Goal: Task Accomplishment & Management: Use online tool/utility

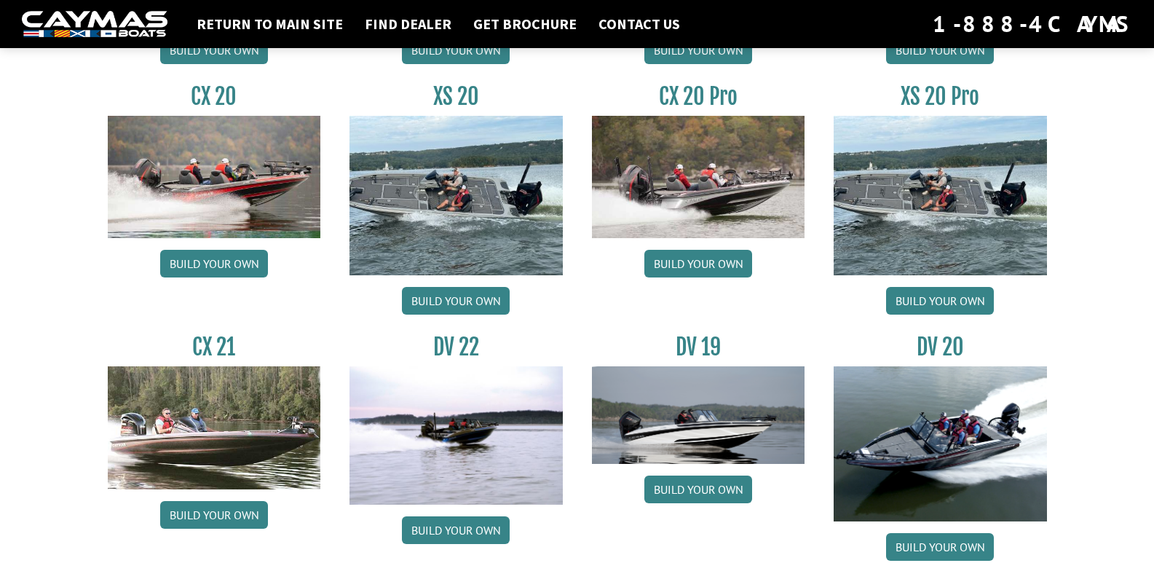
scroll to position [1456, 0]
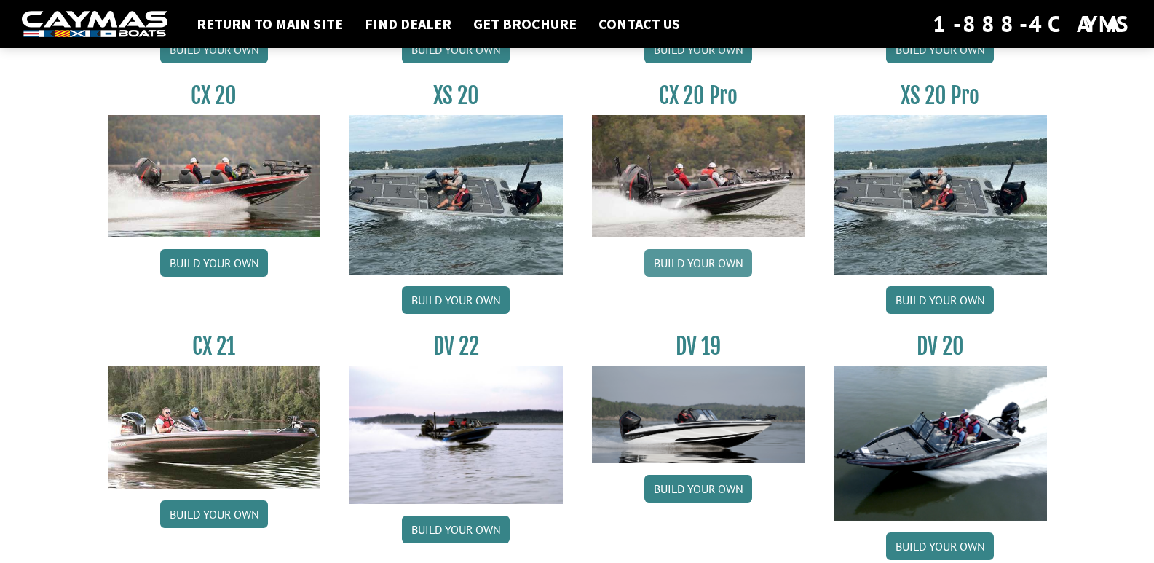
click at [726, 266] on link "Build your own" at bounding box center [698, 263] width 108 height 28
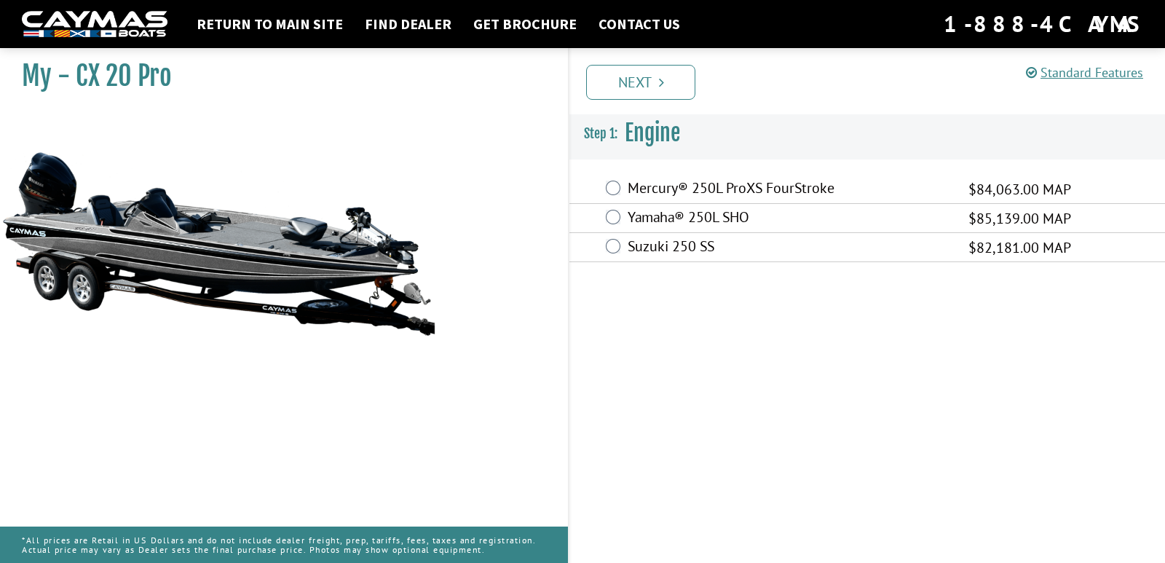
click at [711, 189] on label "Mercury® 250L ProXS FourStroke" at bounding box center [789, 189] width 322 height 21
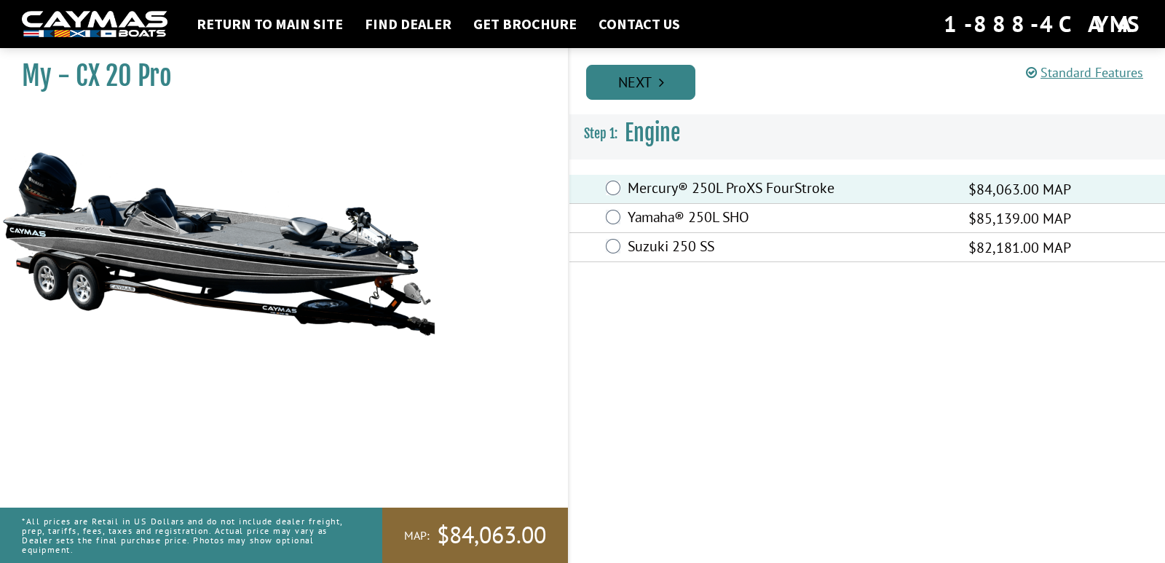
click at [633, 92] on link "Next" at bounding box center [640, 82] width 109 height 35
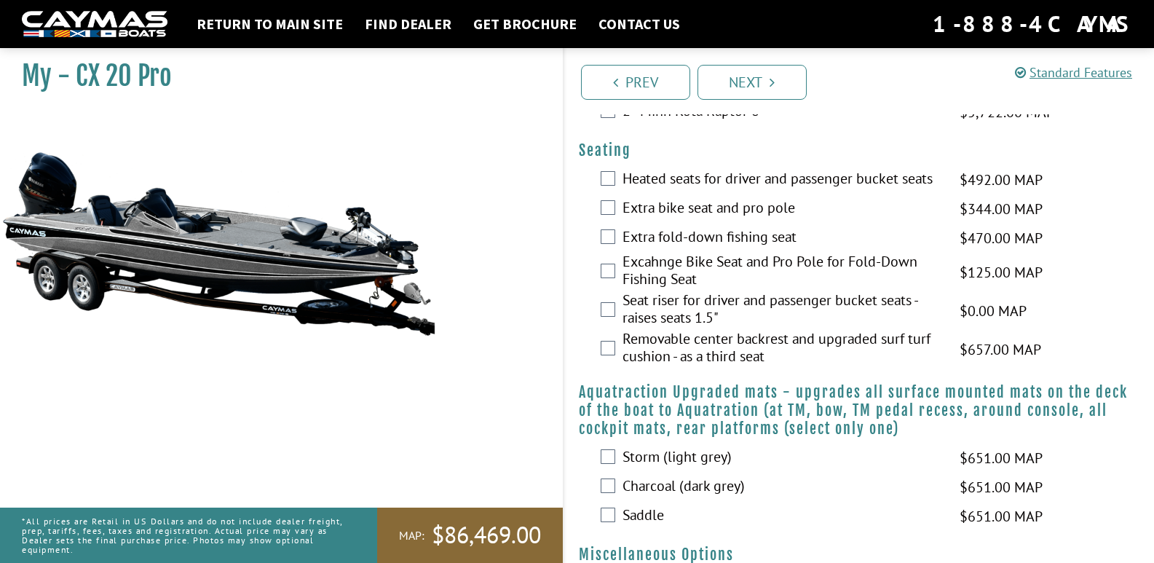
scroll to position [1747, 0]
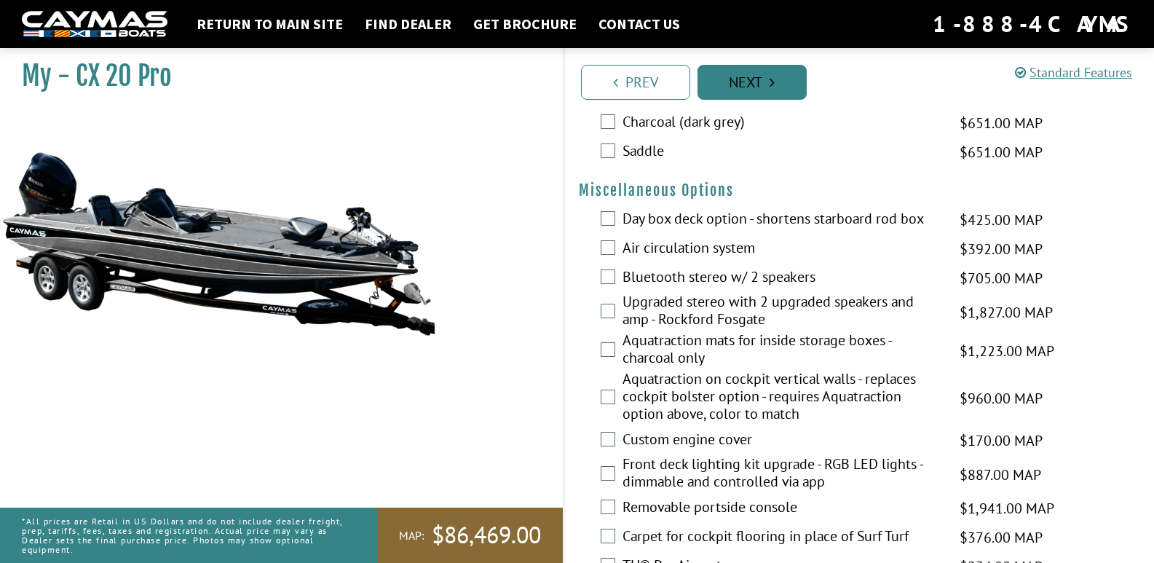
click at [755, 83] on link "Next" at bounding box center [751, 82] width 109 height 35
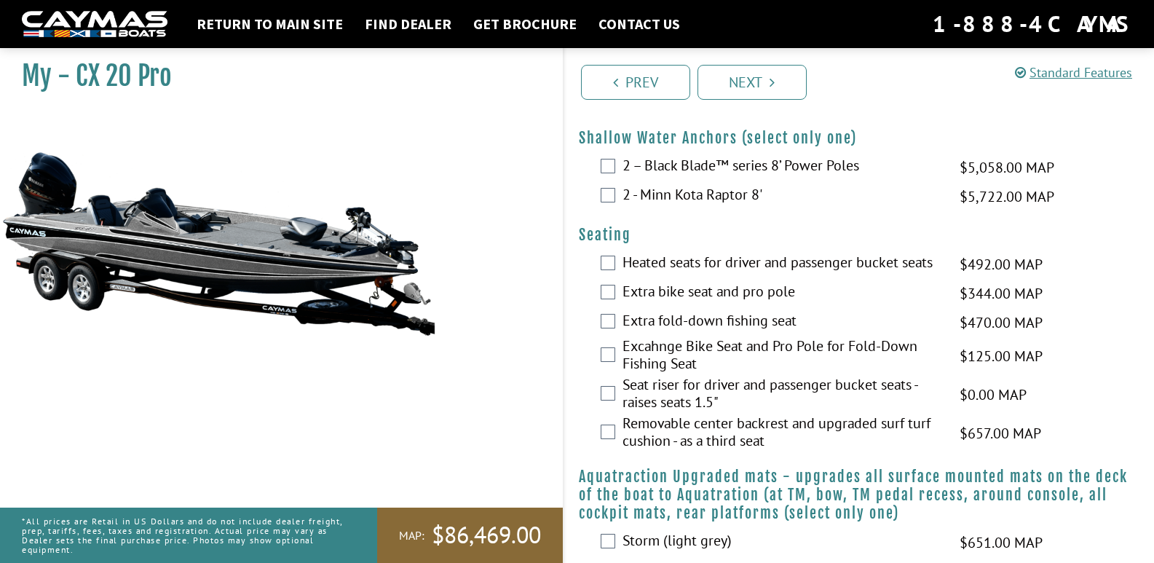
scroll to position [1244, 0]
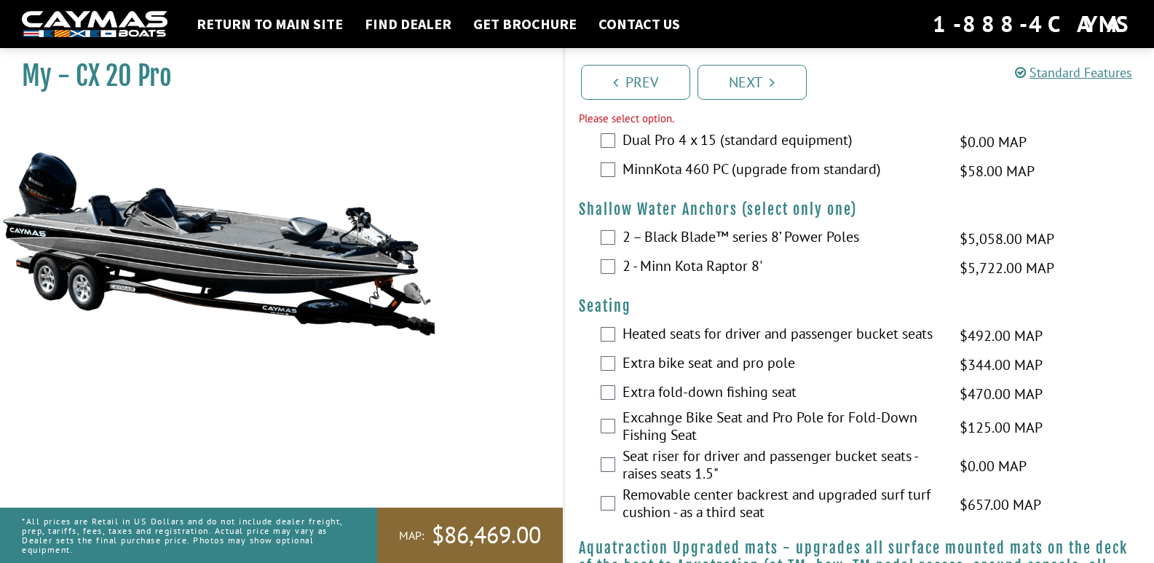
click at [615, 157] on div "Dual Pro 4 x 15 (standard equipment) $0.00 MAP $0.00 MSRP" at bounding box center [859, 141] width 590 height 29
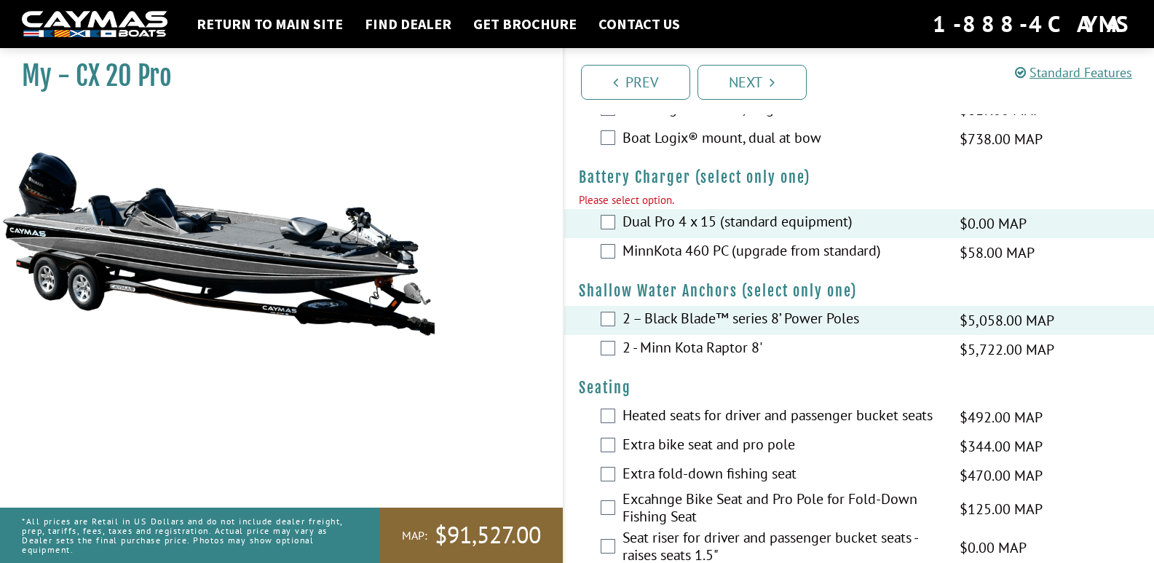
scroll to position [1099, 0]
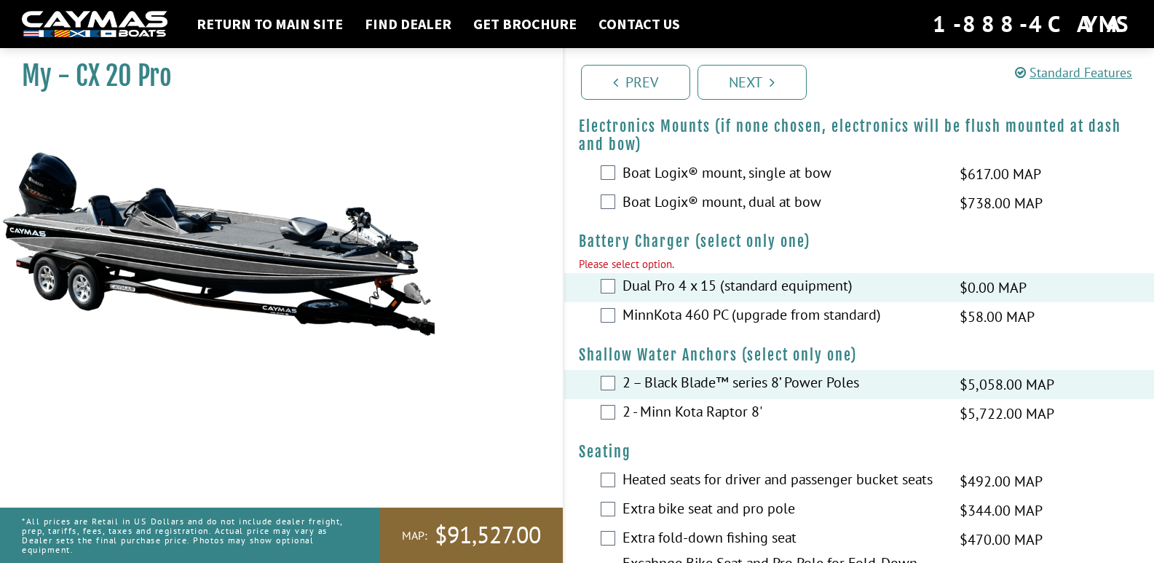
click at [620, 218] on div "Boat Logix® mount, dual at bow $738.00 MAP $872.00 MSRP" at bounding box center [859, 203] width 590 height 29
click at [619, 218] on div "Boat Logix® mount, dual at bow $738.00 MAP $872.00 MSRP" at bounding box center [859, 203] width 590 height 29
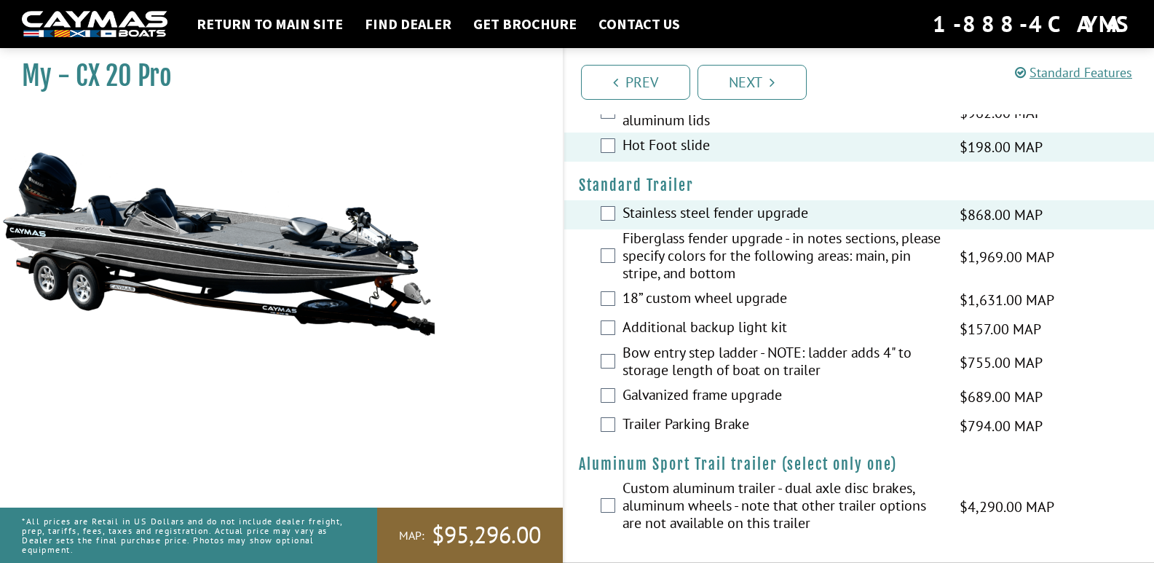
scroll to position [2503, 0]
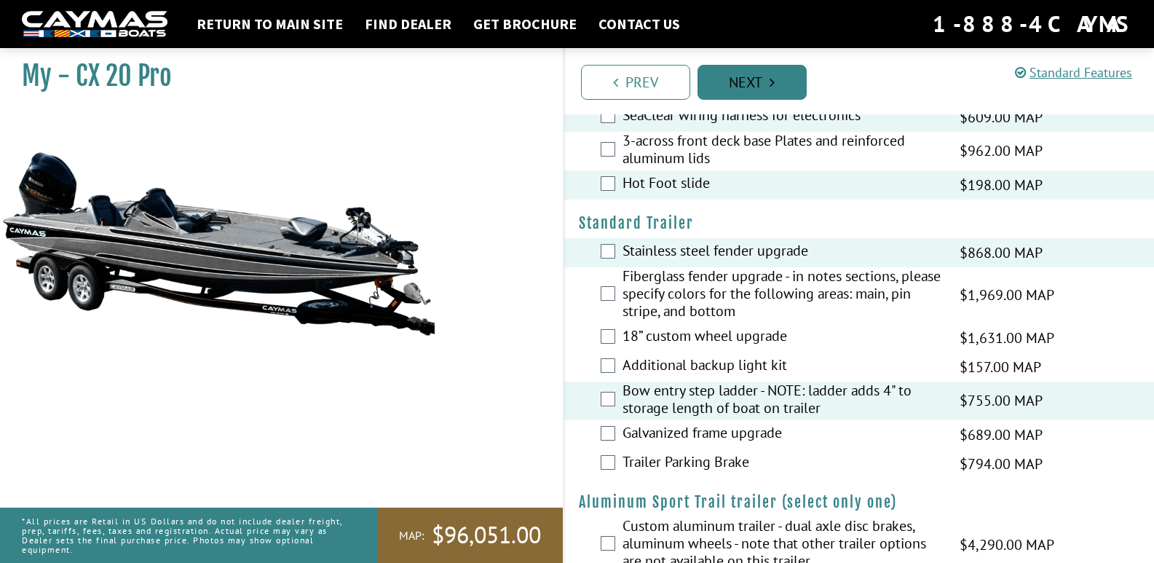
click at [761, 76] on link "Next" at bounding box center [751, 82] width 109 height 35
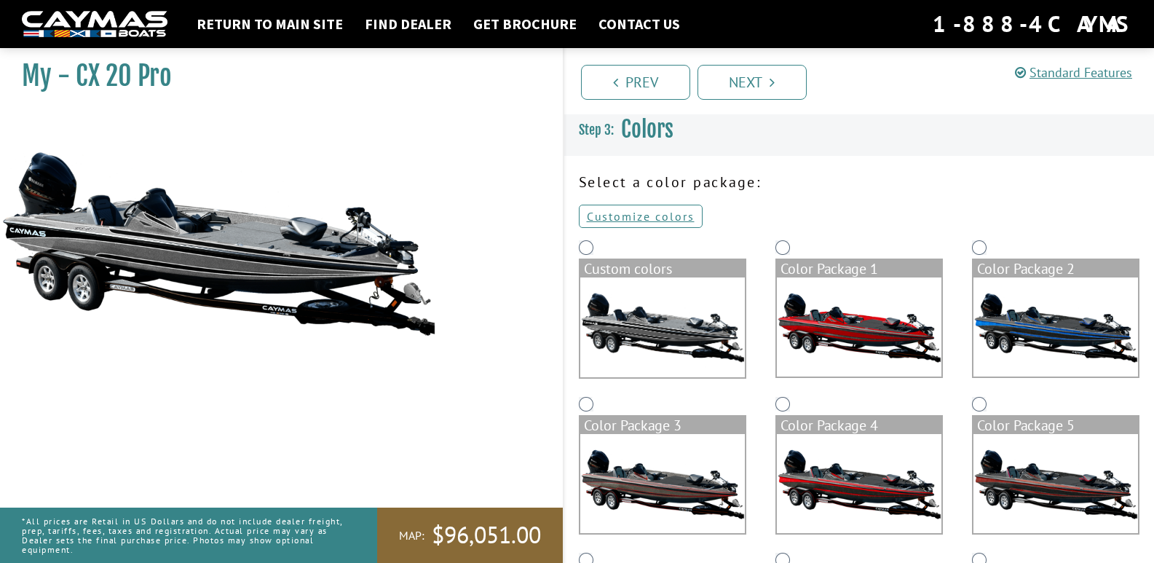
scroll to position [0, 0]
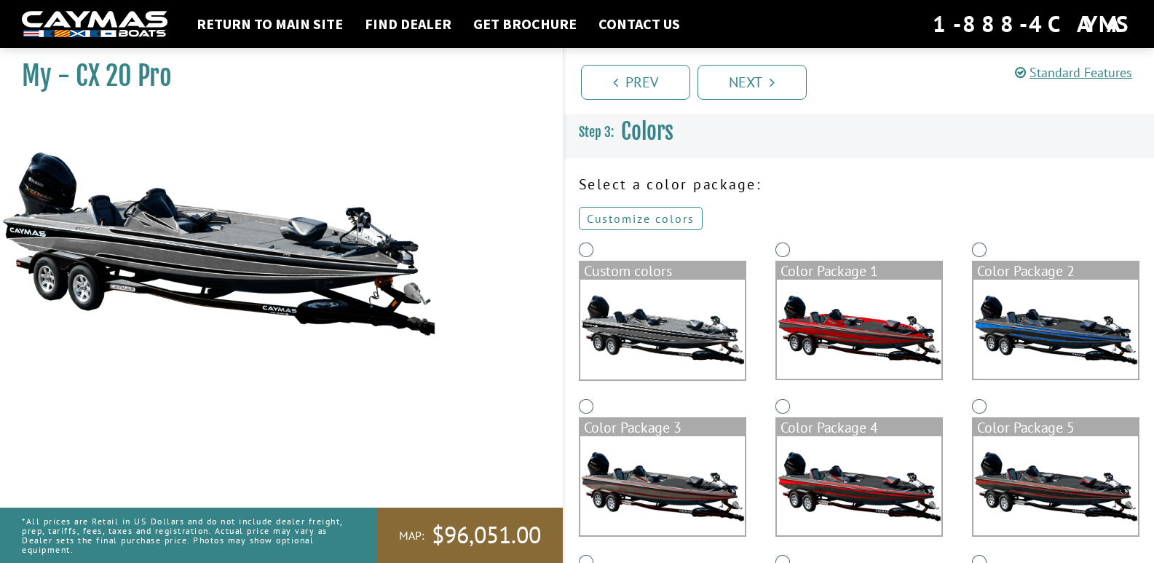
click at [642, 222] on link "Customize colors" at bounding box center [641, 218] width 124 height 23
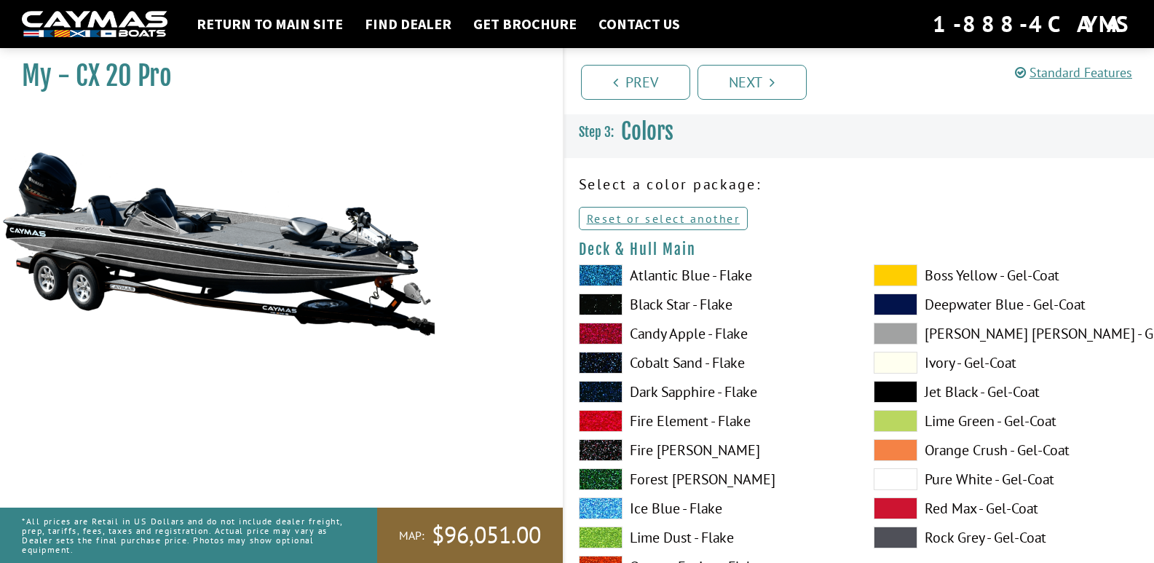
click at [611, 325] on span at bounding box center [601, 333] width 44 height 22
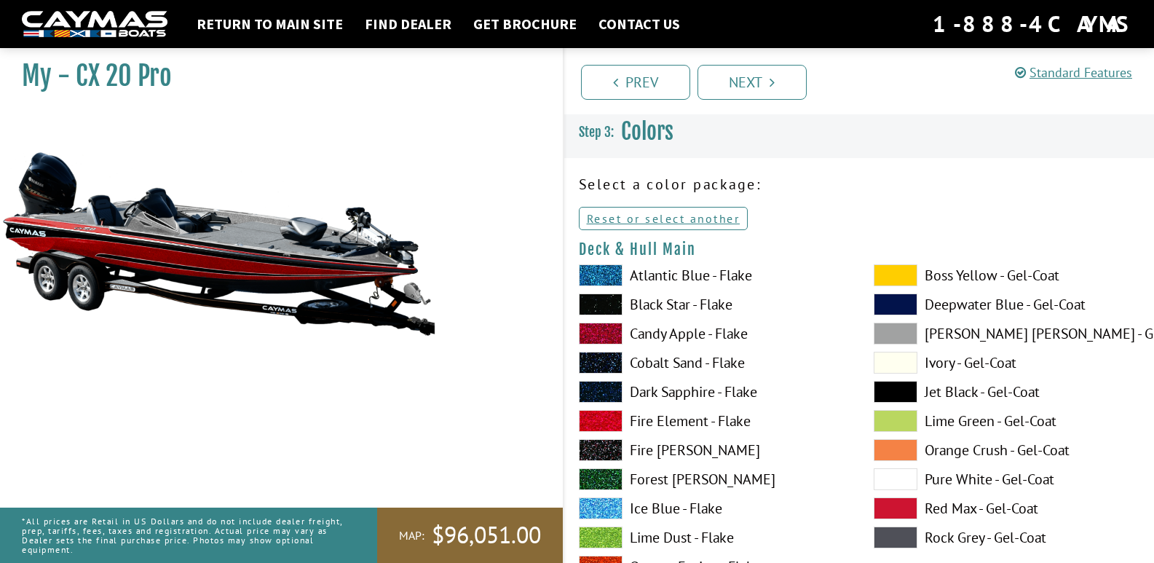
click at [615, 273] on span at bounding box center [601, 275] width 44 height 22
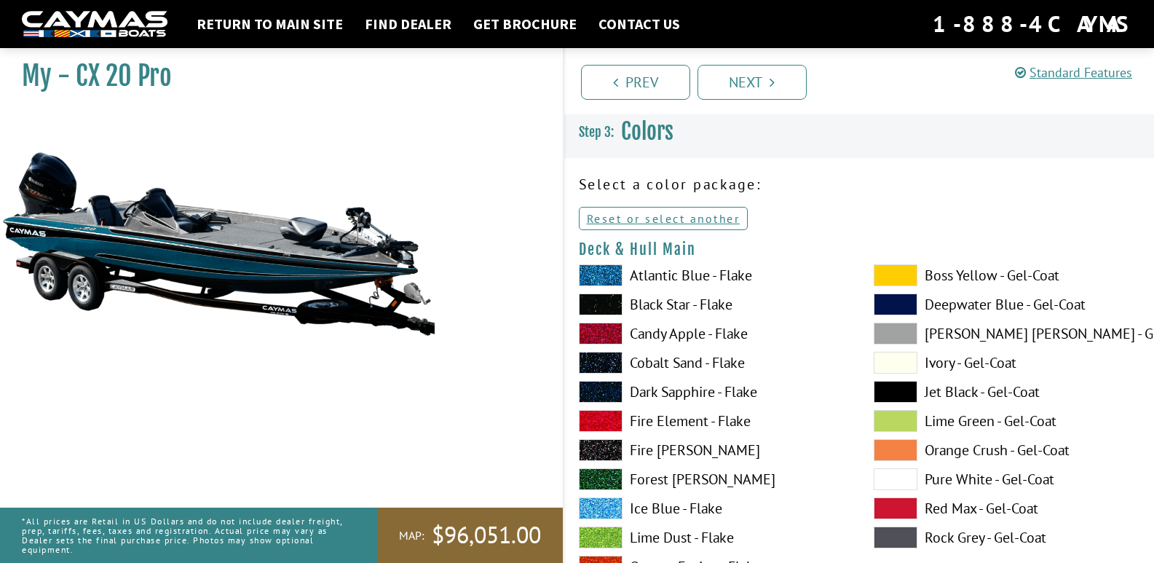
click at [654, 330] on label "Candy Apple - Flake" at bounding box center [712, 333] width 266 height 22
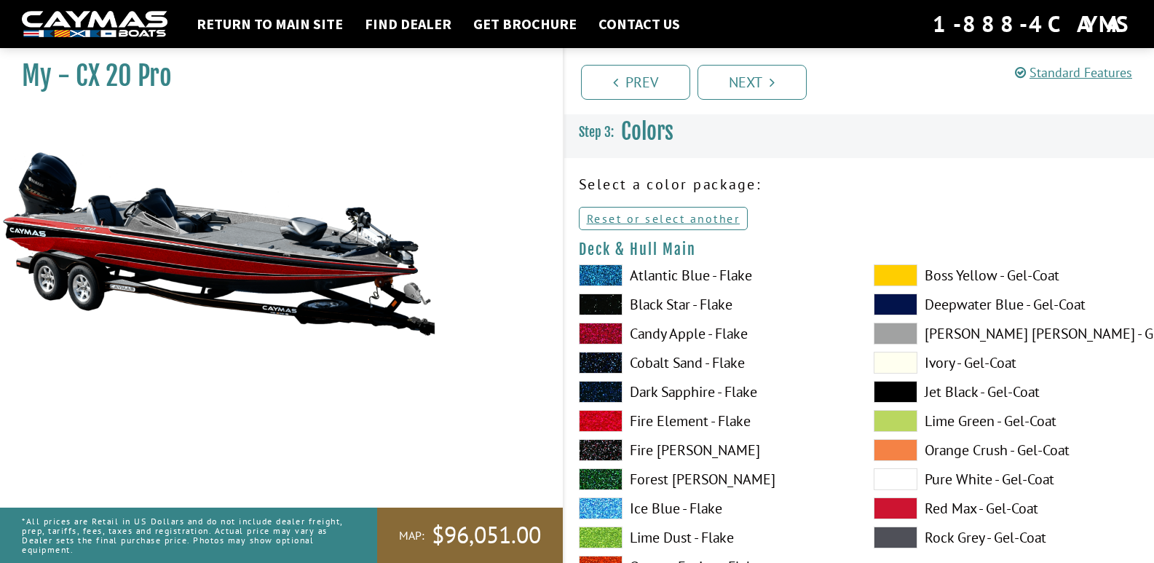
click at [664, 301] on label "Black Star - Flake" at bounding box center [712, 304] width 266 height 22
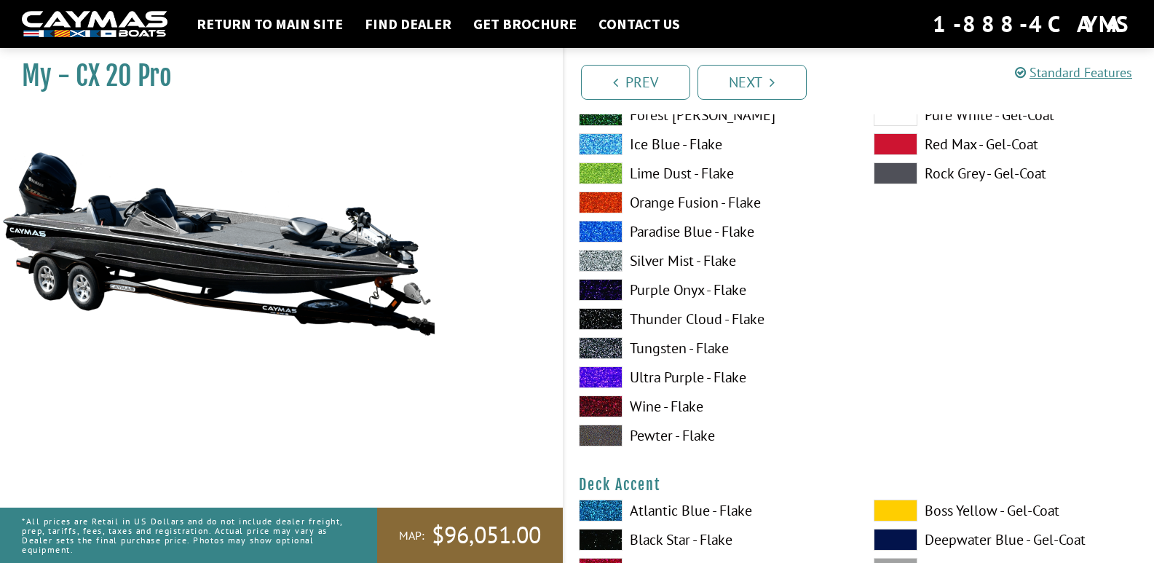
scroll to position [655, 0]
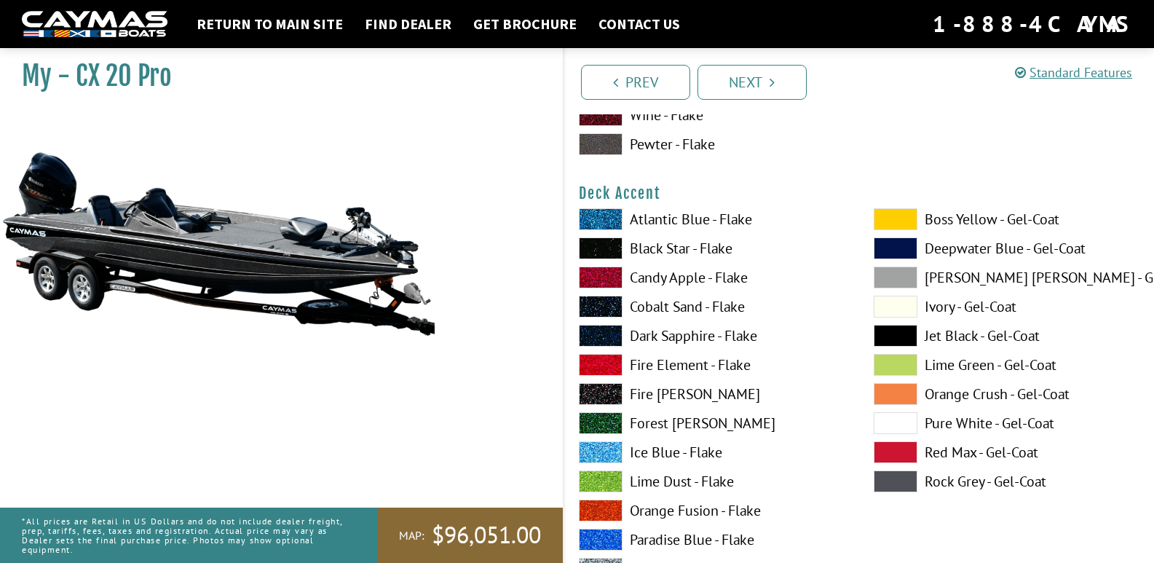
click at [647, 277] on label "Candy Apple - Flake" at bounding box center [712, 277] width 266 height 22
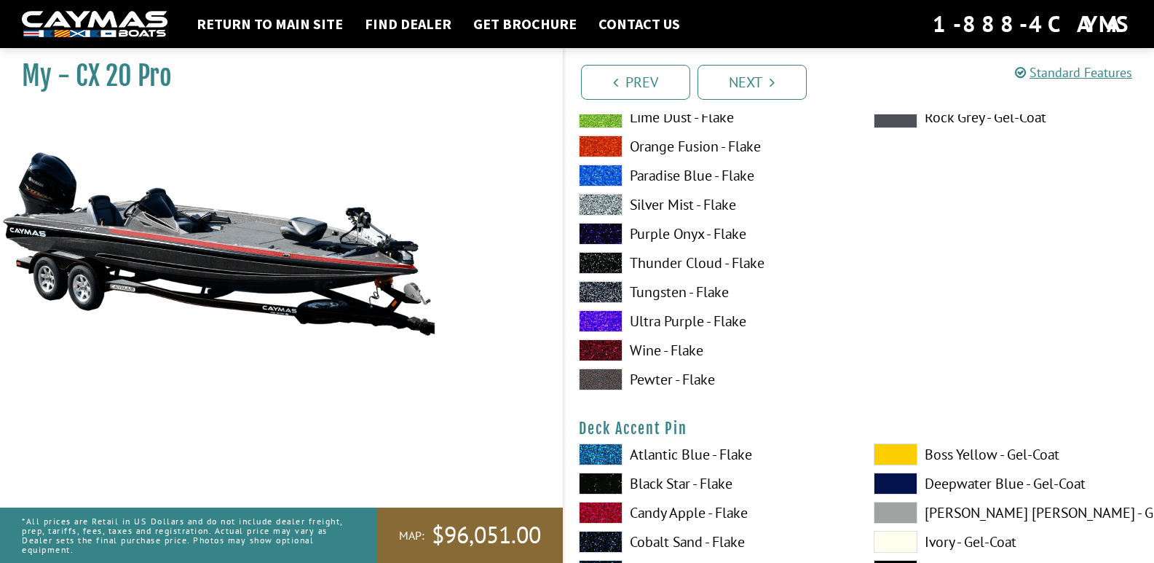
scroll to position [1238, 0]
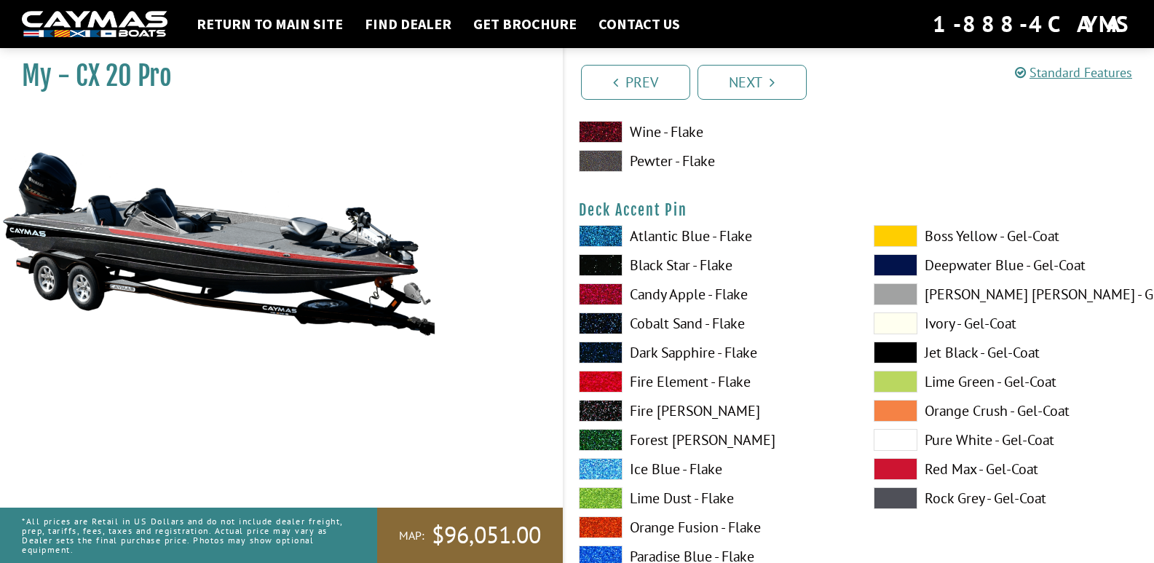
click at [665, 293] on label "Candy Apple - Flake" at bounding box center [712, 294] width 266 height 22
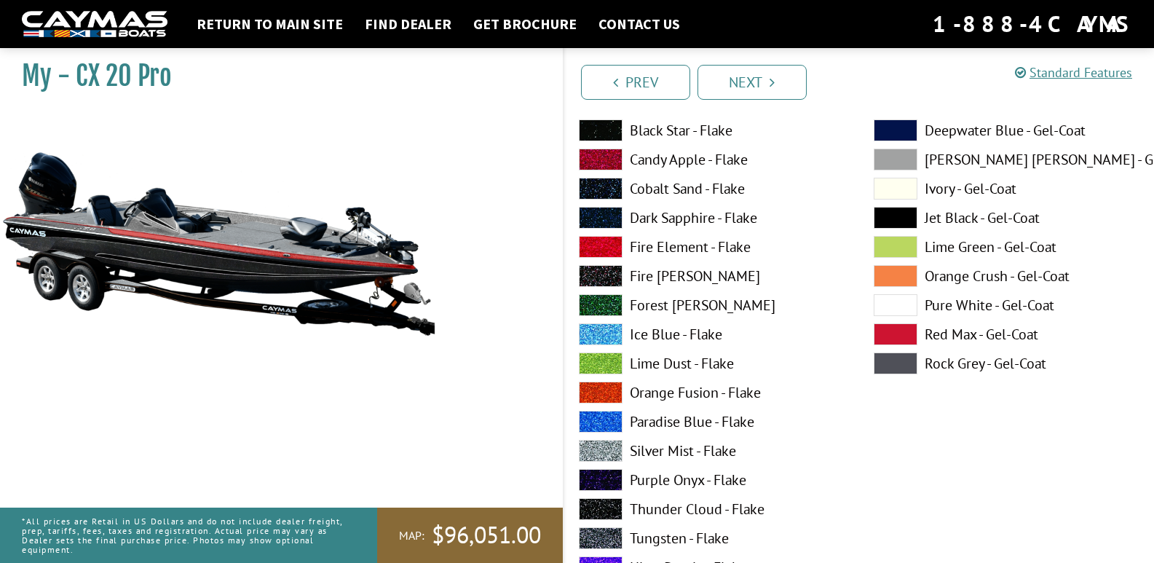
scroll to position [1456, 0]
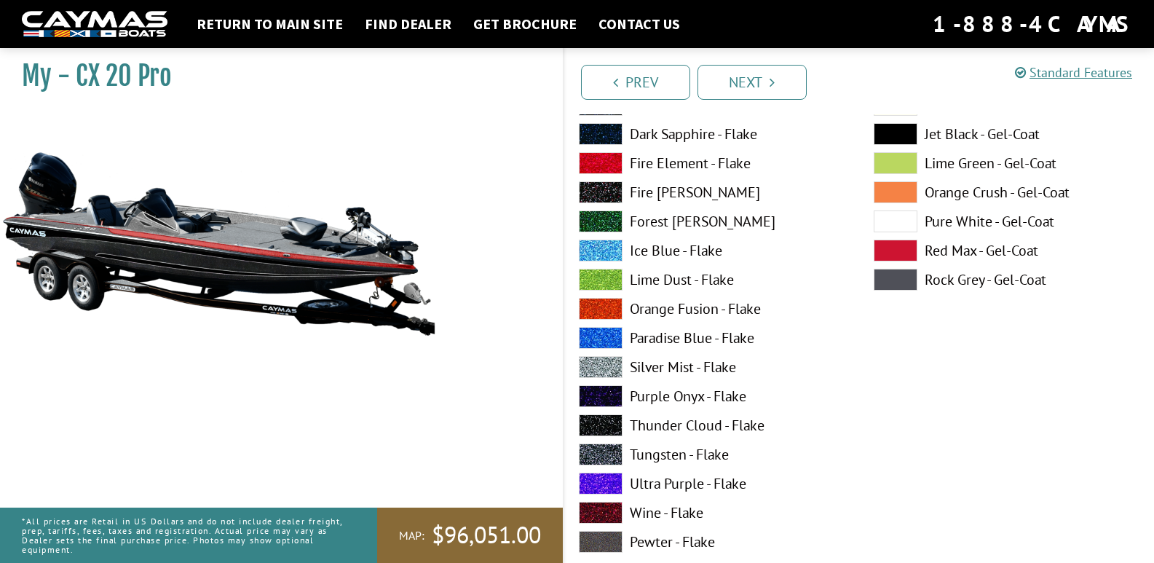
click at [660, 366] on label "Silver Mist - Flake" at bounding box center [712, 367] width 266 height 22
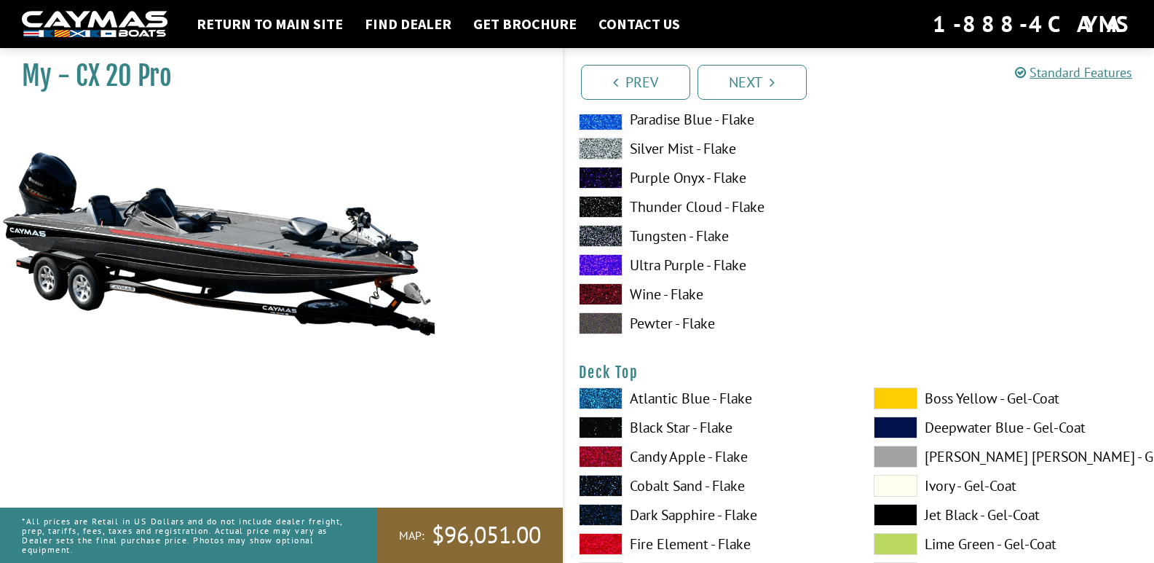
scroll to position [1820, 0]
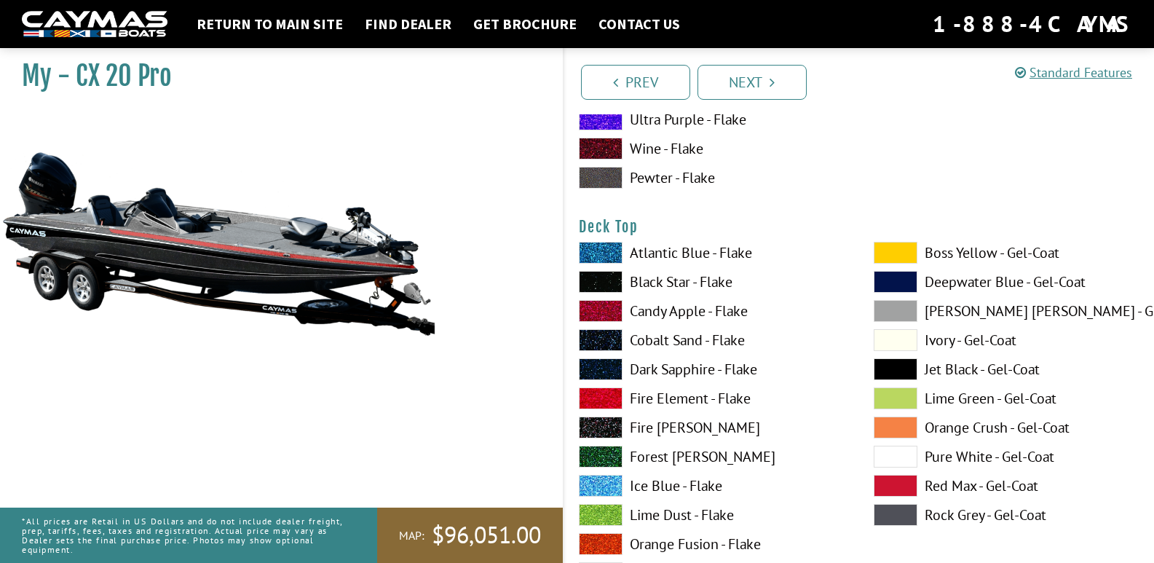
click at [644, 308] on label "Candy Apple - Flake" at bounding box center [712, 311] width 266 height 22
